Goal: Transaction & Acquisition: Download file/media

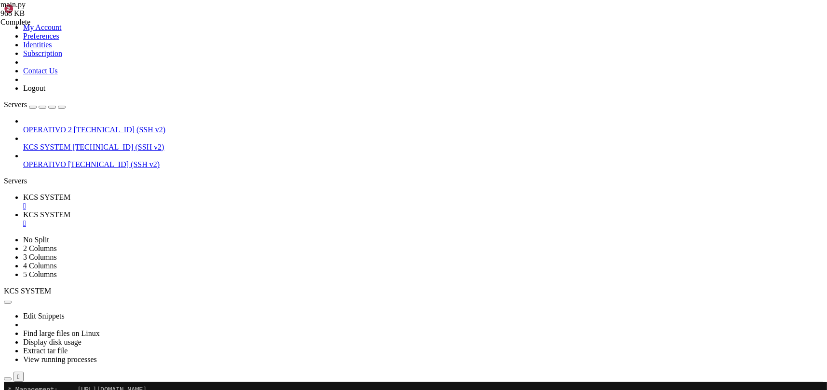
scroll to position [24, 0]
click at [224, 210] on link "KCS SYSTEM " at bounding box center [423, 218] width 800 height 17
click at [258, 219] on div "" at bounding box center [423, 223] width 800 height 9
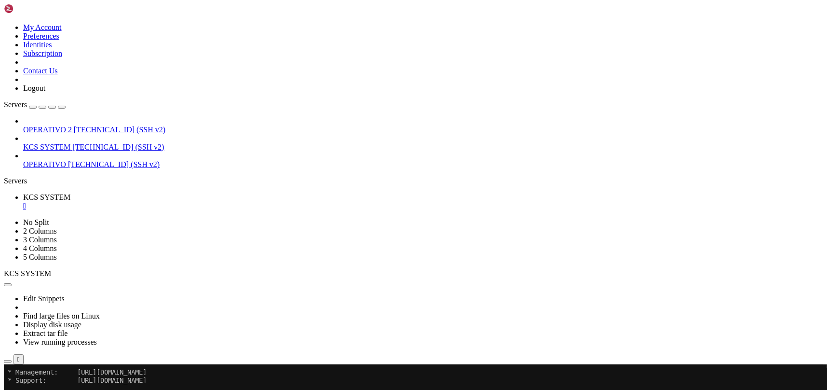
click at [8, 361] on icon "button" at bounding box center [8, 361] width 0 height 0
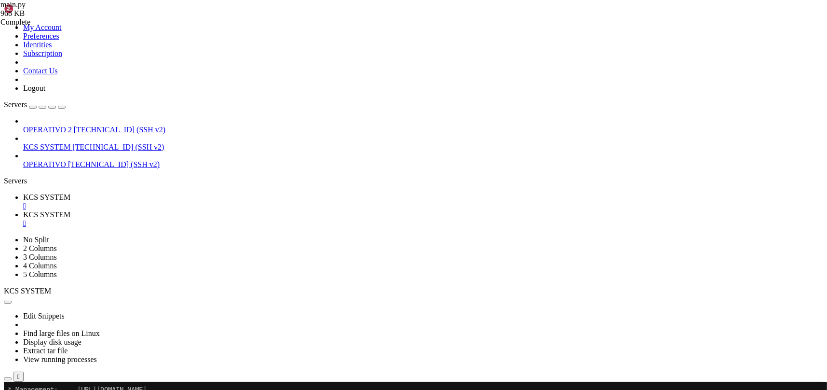
type input "/home/ubuntu/31-app-odoo2/templates"
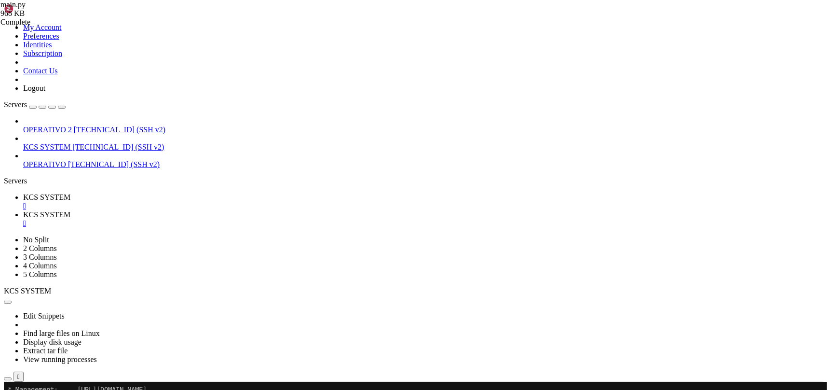
click at [257, 219] on div "" at bounding box center [423, 223] width 800 height 9
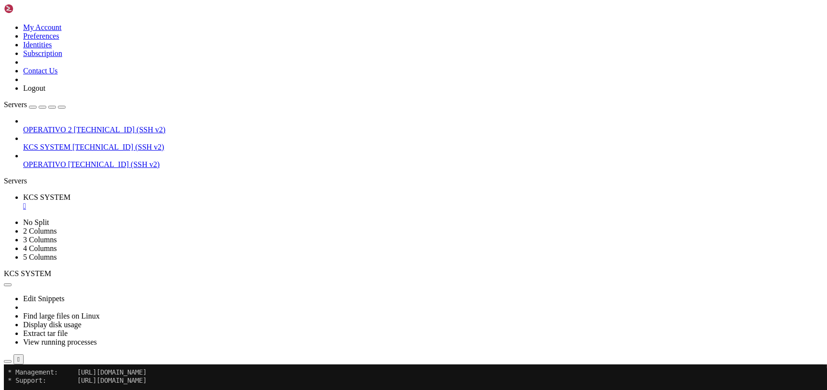
click at [12, 360] on button "button" at bounding box center [8, 361] width 8 height 3
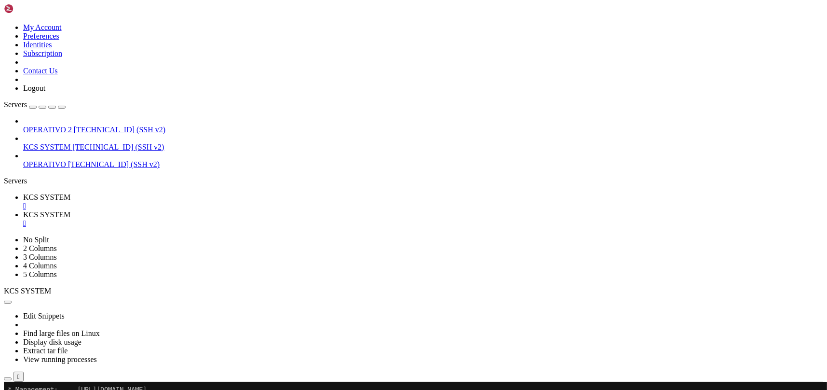
scroll to position [64, 0]
type input "/home/ubuntu/31-app-odoo2"
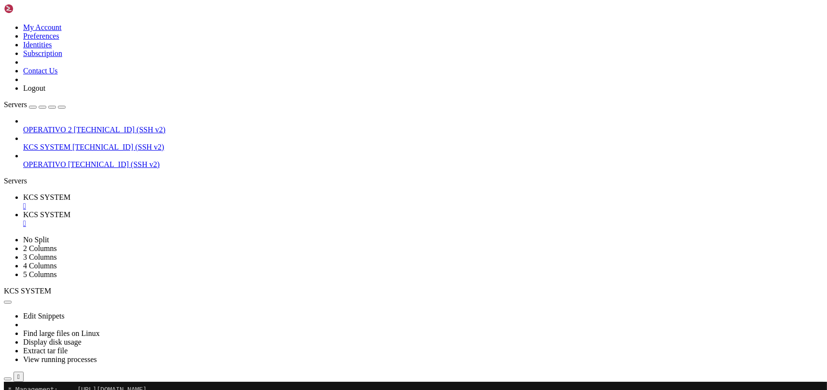
click at [70, 193] on span "KCS SYSTEM" at bounding box center [46, 197] width 47 height 8
click at [8, 378] on icon "button" at bounding box center [8, 378] width 0 height 0
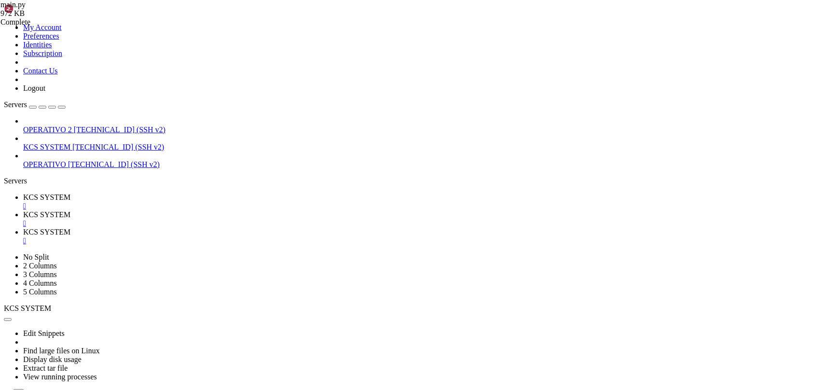
click at [260, 210] on link "KCS SYSTEM " at bounding box center [423, 218] width 800 height 17
click at [258, 219] on div "" at bounding box center [423, 223] width 800 height 9
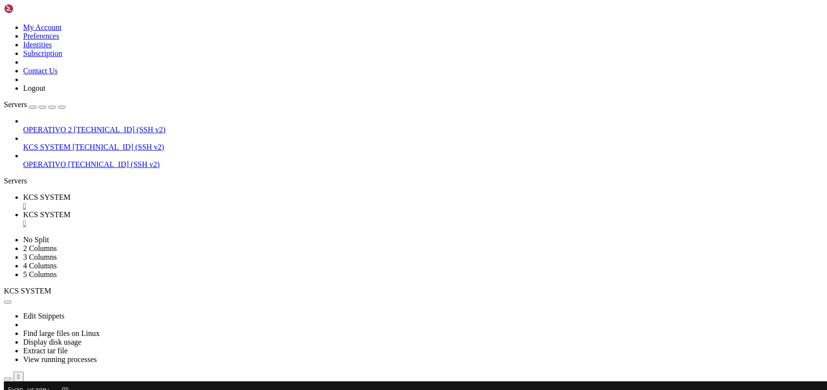
click at [257, 219] on div "" at bounding box center [423, 223] width 800 height 9
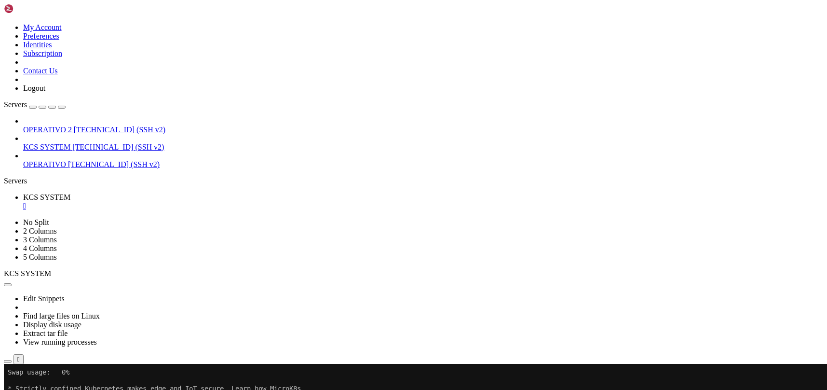
click at [8, 361] on icon "button" at bounding box center [8, 361] width 0 height 0
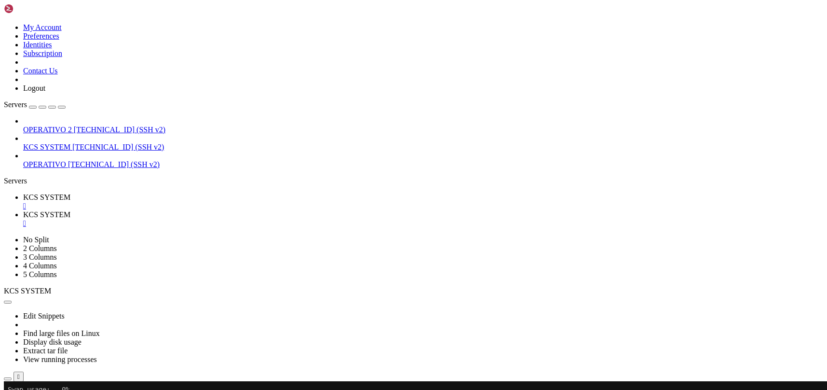
type input "/home/ubuntu/31-app-odoo2"
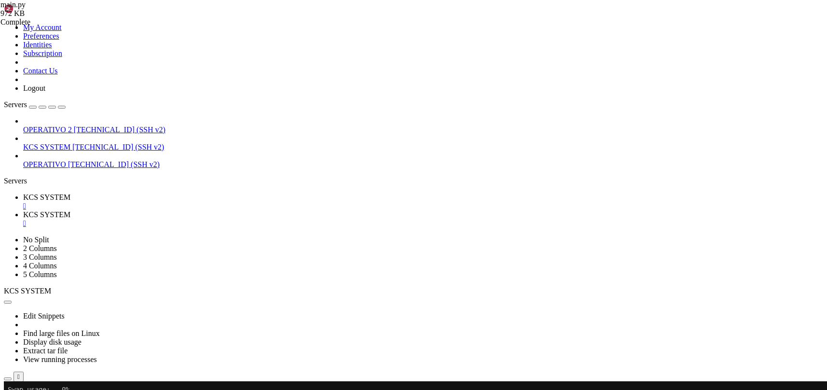
click at [154, 193] on link "KCS SYSTEM " at bounding box center [423, 201] width 800 height 17
click at [259, 219] on div "" at bounding box center [423, 223] width 800 height 9
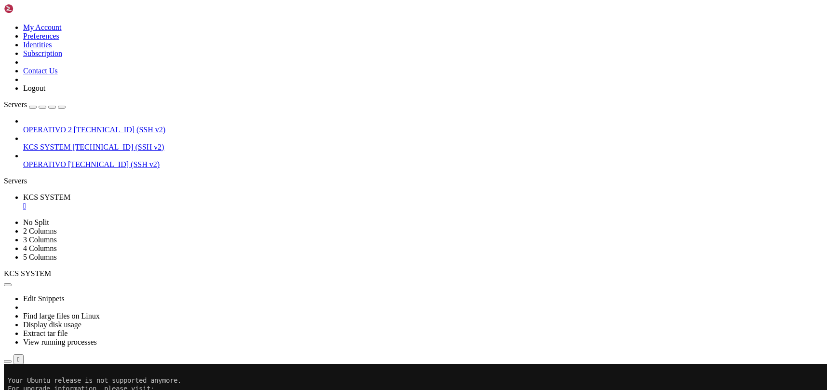
click at [8, 361] on icon "button" at bounding box center [8, 361] width 0 height 0
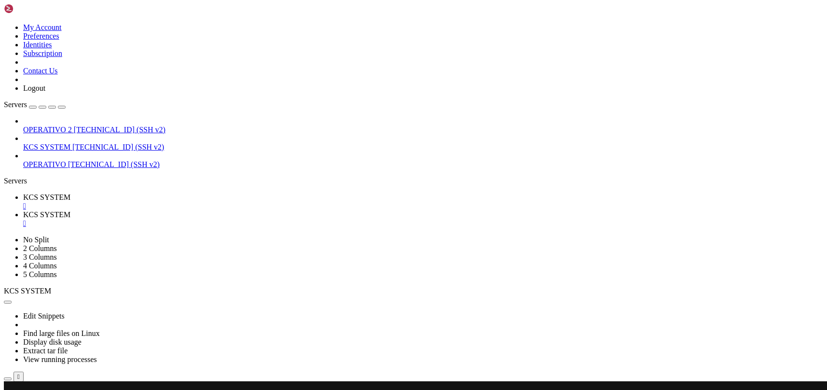
scroll to position [64, 0]
type input "/home/ubuntu/31-app-odoo2"
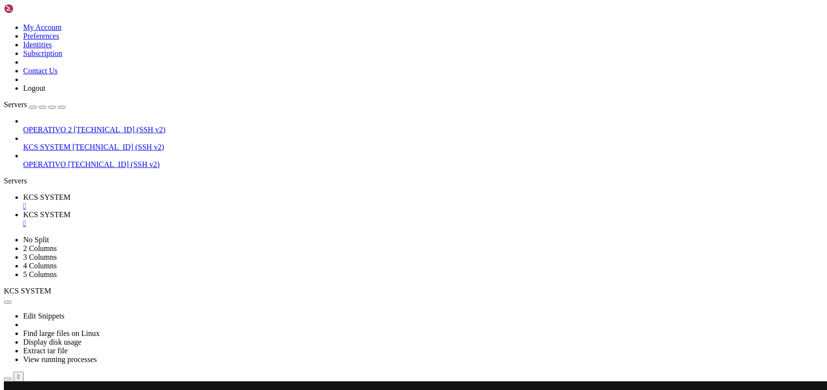
click at [70, 193] on span "KCS SYSTEM" at bounding box center [46, 197] width 47 height 8
click at [189, 193] on link "KCS SYSTEM " at bounding box center [423, 201] width 800 height 17
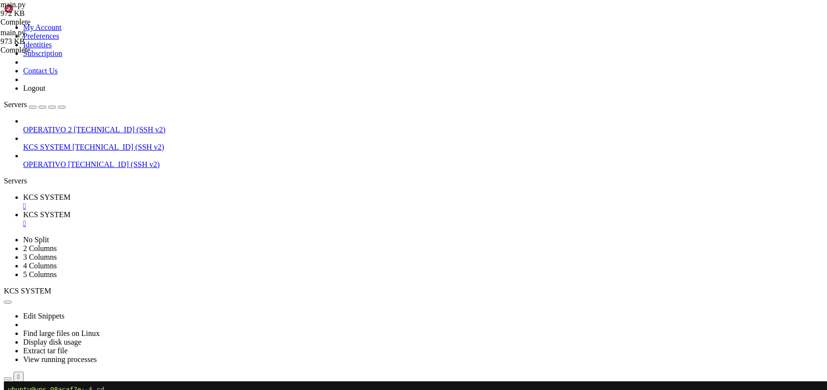
click at [187, 202] on div "" at bounding box center [423, 206] width 800 height 9
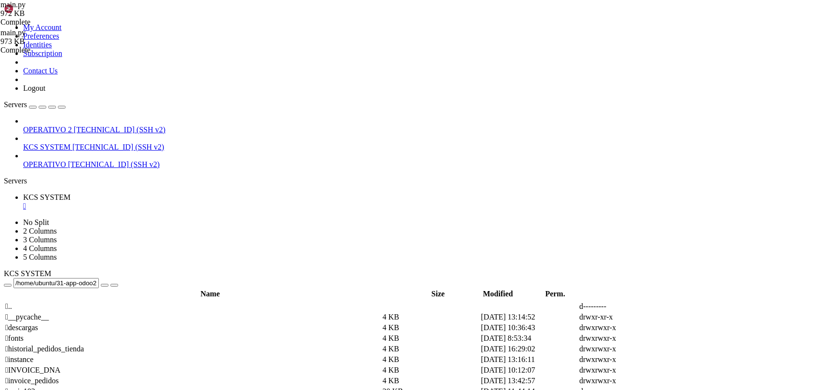
click at [187, 202] on div "" at bounding box center [423, 206] width 800 height 9
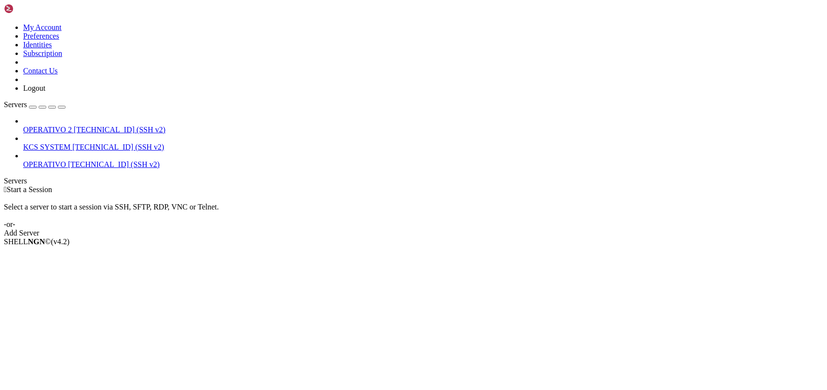
click at [72, 143] on span "[TECHNICAL_ID] (SSH v2)" at bounding box center [118, 147] width 92 height 8
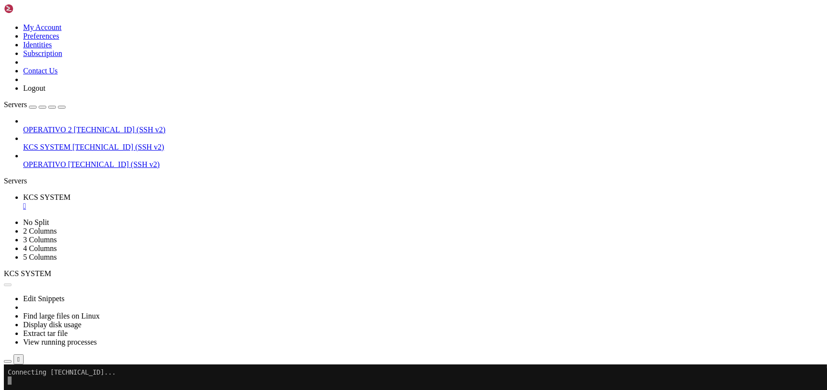
click at [8, 361] on icon "button" at bounding box center [8, 361] width 0 height 0
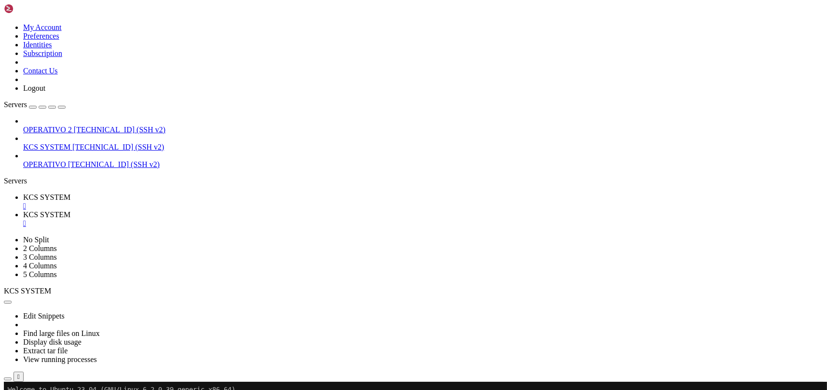
click at [70, 193] on span "KCS SYSTEM" at bounding box center [46, 197] width 47 height 8
click at [70, 210] on span "KCS SYSTEM" at bounding box center [46, 214] width 47 height 8
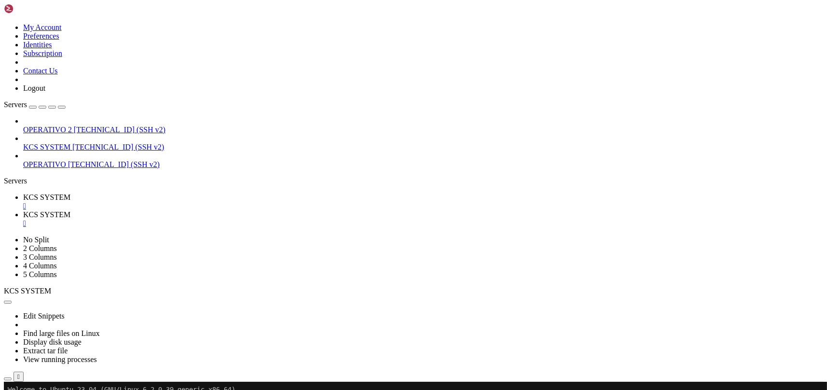
type input "/home/ubuntu/31-app-odoo2"
click at [70, 193] on span "KCS SYSTEM" at bounding box center [46, 197] width 47 height 8
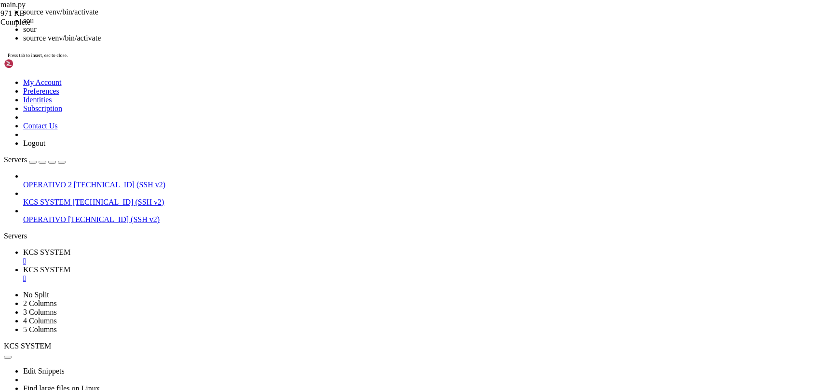
scroll to position [49, 0]
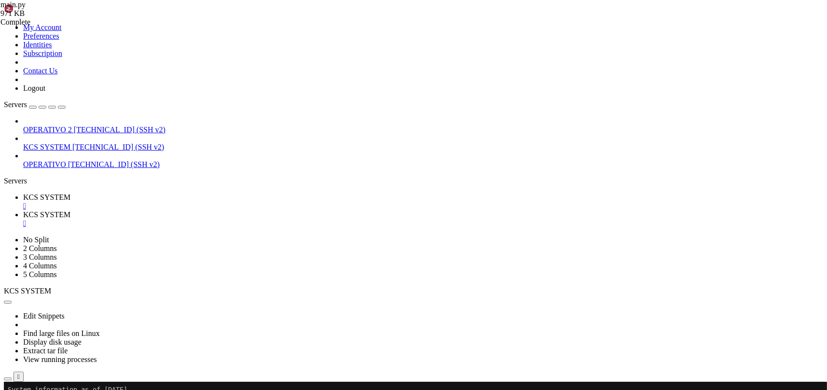
click at [260, 219] on div "" at bounding box center [423, 223] width 800 height 9
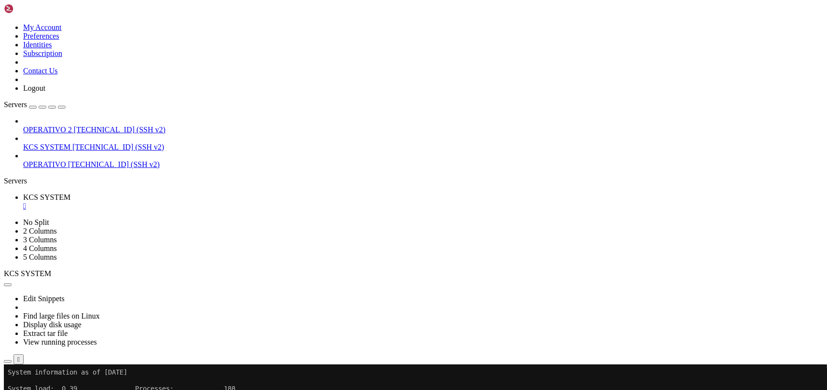
click at [182, 202] on div "" at bounding box center [423, 206] width 800 height 9
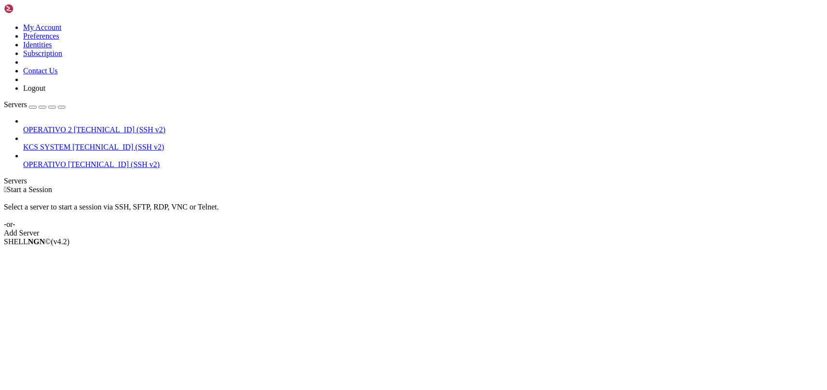
click at [70, 143] on span "KCS SYSTEM" at bounding box center [46, 147] width 47 height 8
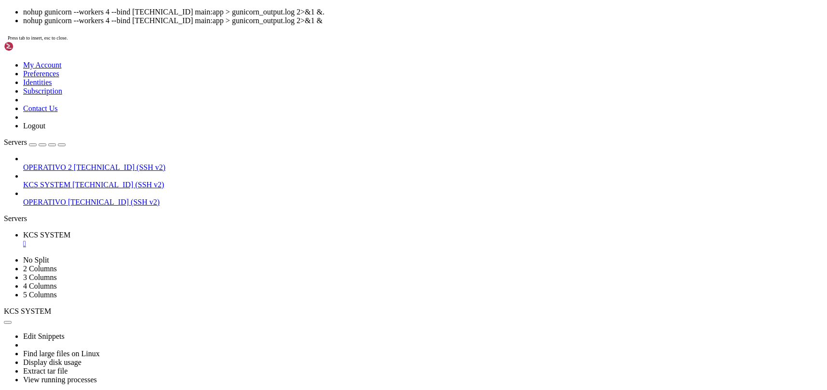
scroll to position [81, 0]
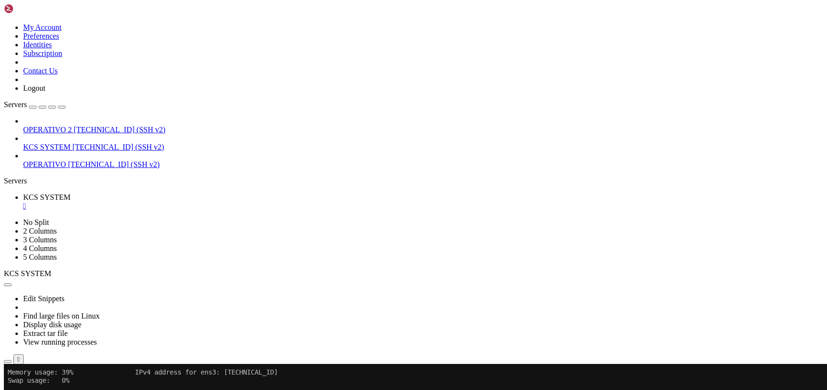
click at [8, 361] on icon "button" at bounding box center [8, 361] width 0 height 0
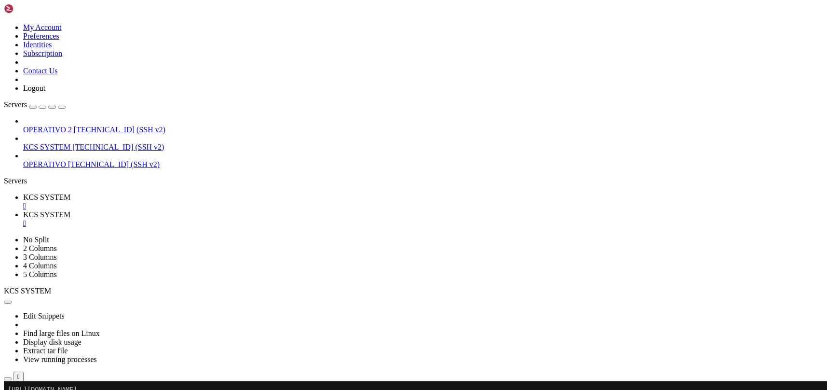
type input "/home/ubuntu/31-app-odoo2"
click at [153, 193] on link "KCS SYSTEM " at bounding box center [423, 201] width 800 height 17
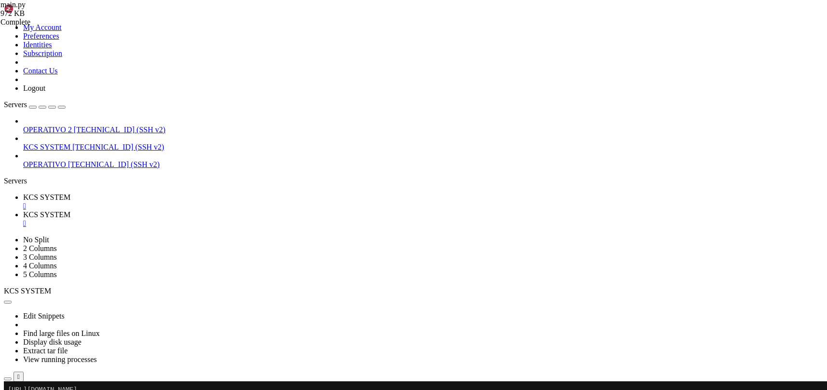
click at [184, 202] on div "" at bounding box center [423, 206] width 800 height 9
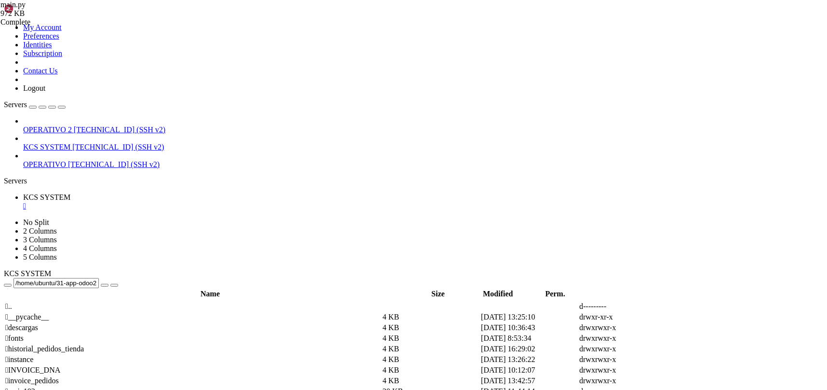
click at [185, 202] on div "" at bounding box center [423, 206] width 800 height 9
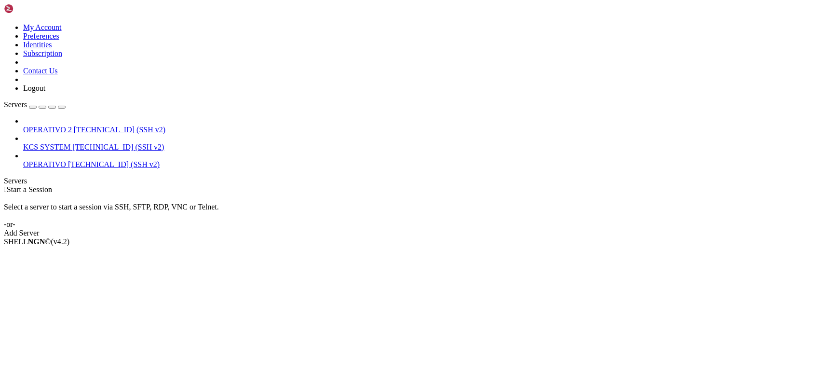
click at [72, 143] on span "[TECHNICAL_ID] (SSH v2)" at bounding box center [118, 147] width 92 height 8
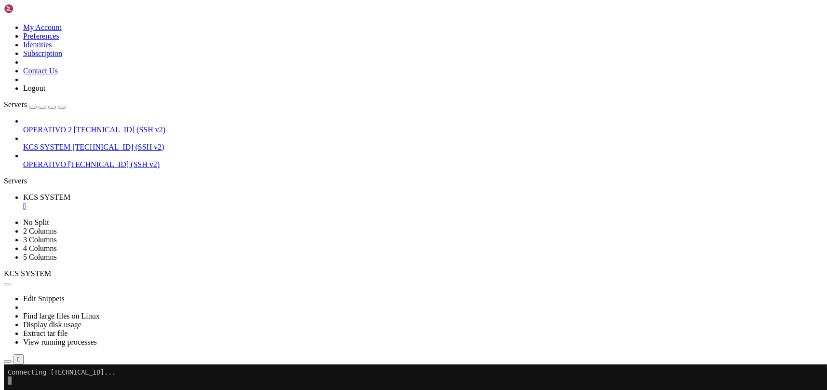
scroll to position [0, 0]
click at [8, 361] on icon "button" at bounding box center [8, 361] width 0 height 0
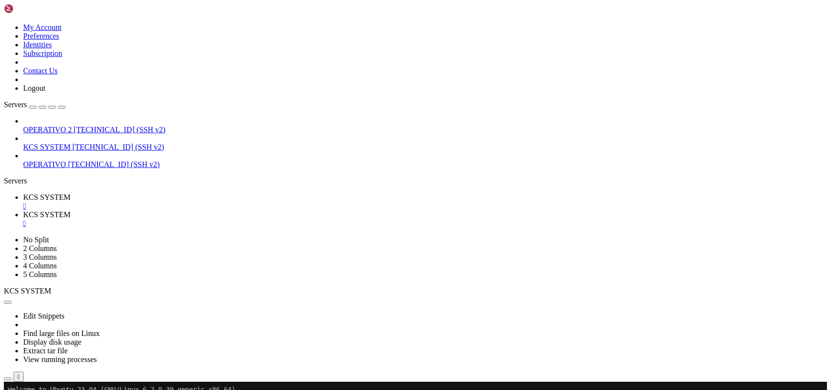
scroll to position [193, 0]
type input "/home/ubuntu/31-app-odoo2"
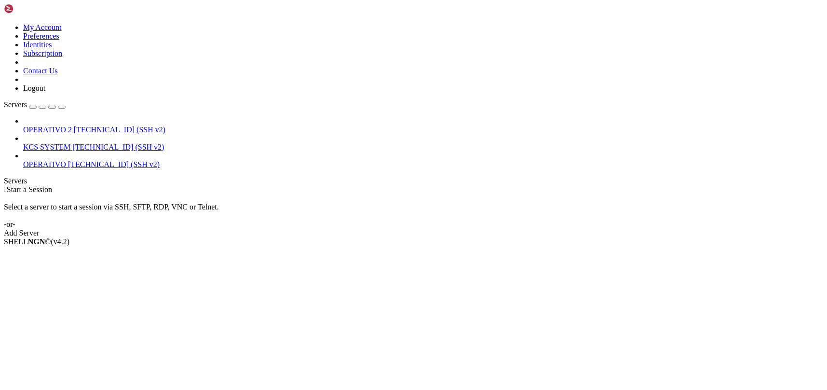
click at [70, 143] on span "KCS SYSTEM" at bounding box center [46, 147] width 47 height 8
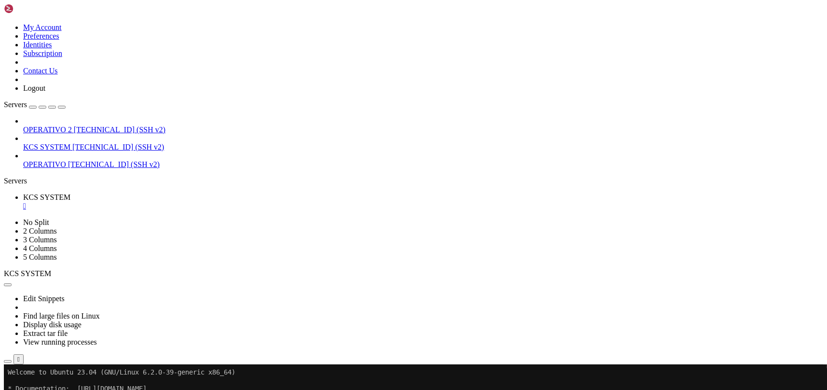
click at [8, 361] on icon "button" at bounding box center [8, 361] width 0 height 0
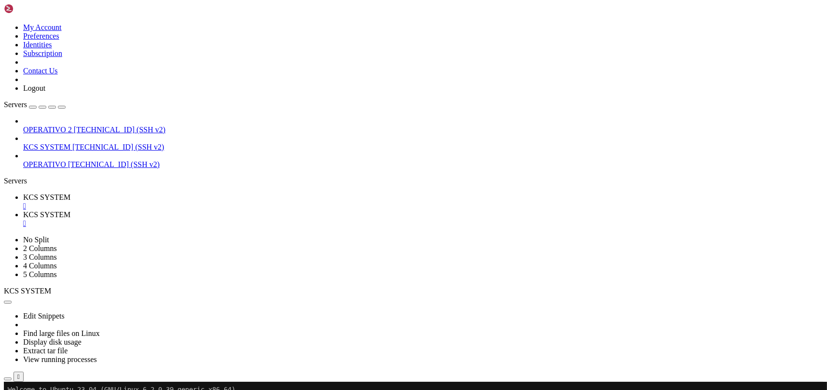
scroll to position [257, 0]
type input "/home/ubuntu/31-app-odoo2"
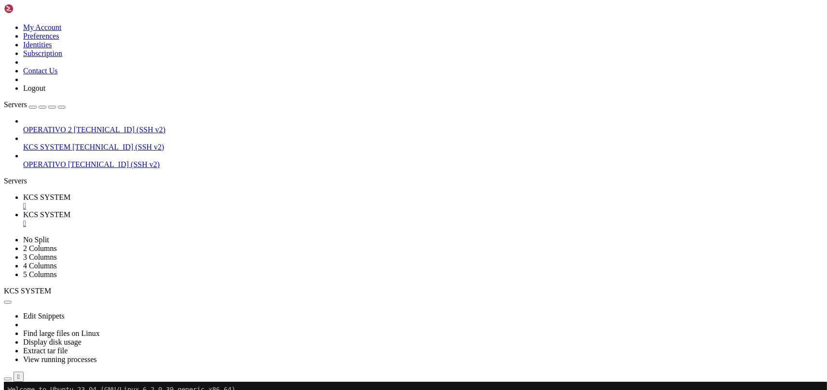
click at [257, 219] on div "" at bounding box center [423, 223] width 800 height 9
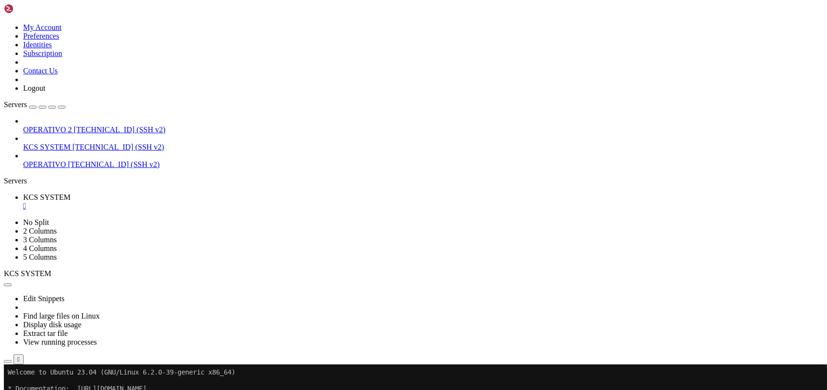
click at [8, 361] on icon "button" at bounding box center [8, 361] width 0 height 0
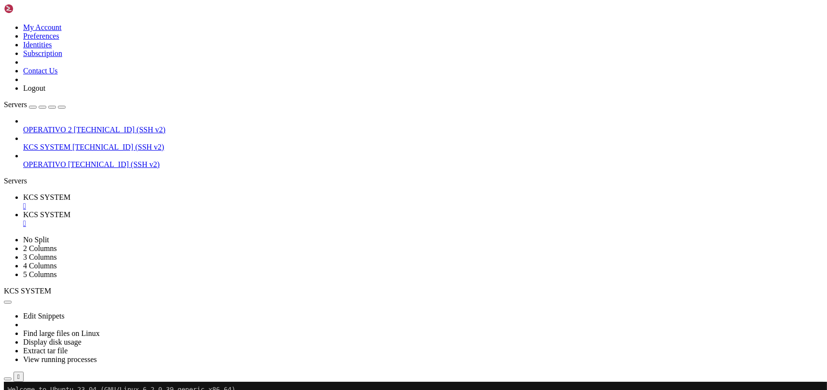
scroll to position [128, 0]
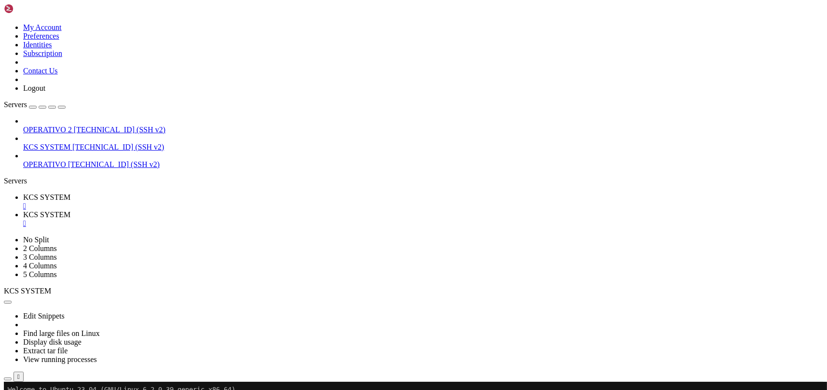
type input "/home/ubuntu/31-app-odoo2/templates"
drag, startPoint x: 205, startPoint y: 233, endPoint x: 212, endPoint y: 231, distance: 6.6
